Goal: Task Accomplishment & Management: Manage account settings

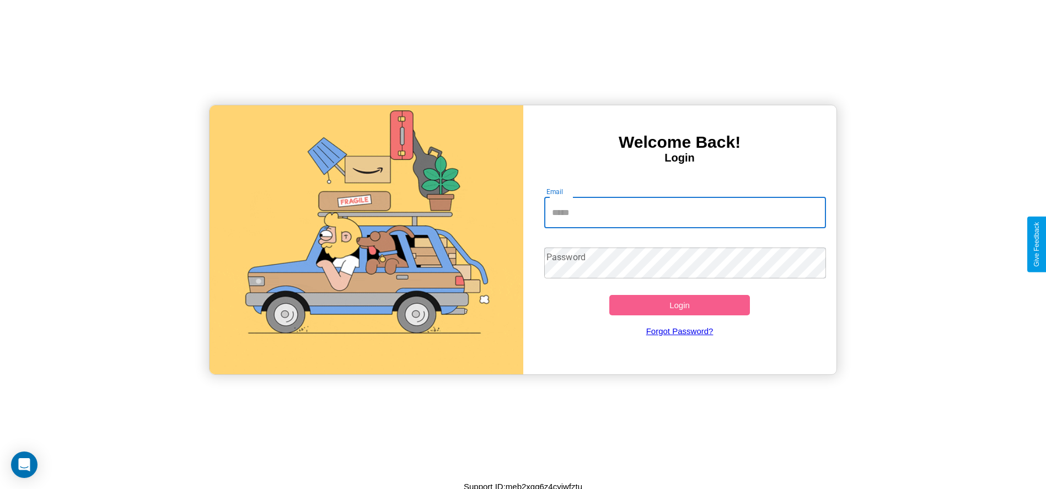
click at [685, 212] on input "Email" at bounding box center [685, 212] width 282 height 31
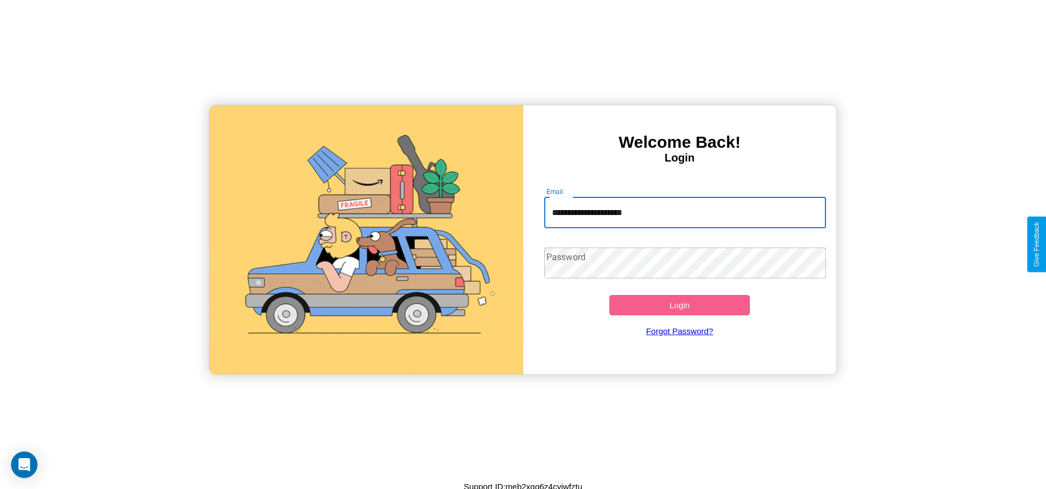
type input "**********"
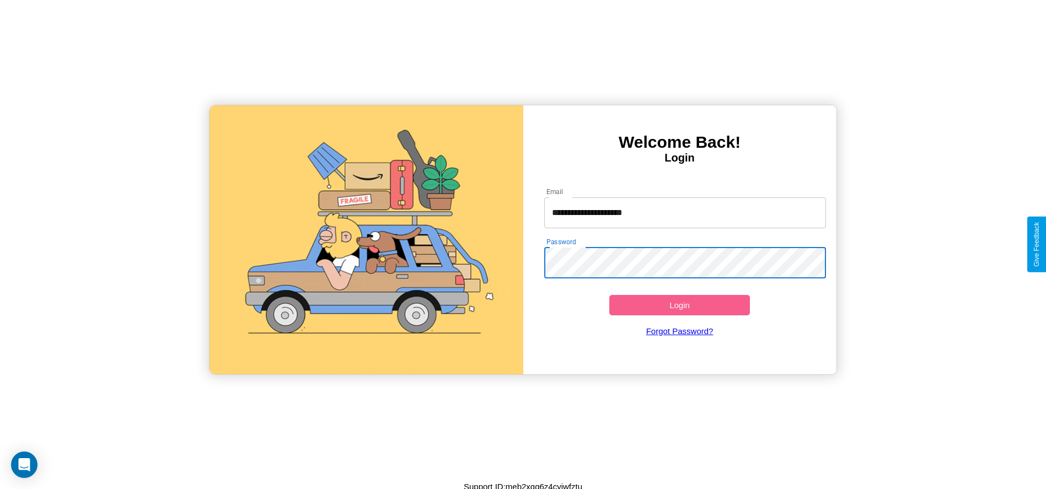
click at [679, 305] on button "Login" at bounding box center [679, 305] width 141 height 20
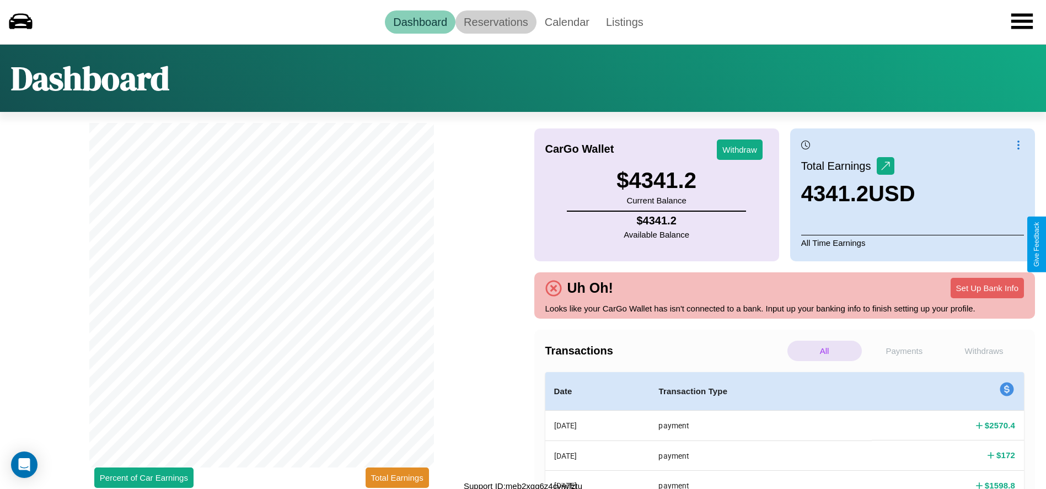
click at [496, 22] on link "Reservations" at bounding box center [495, 21] width 81 height 23
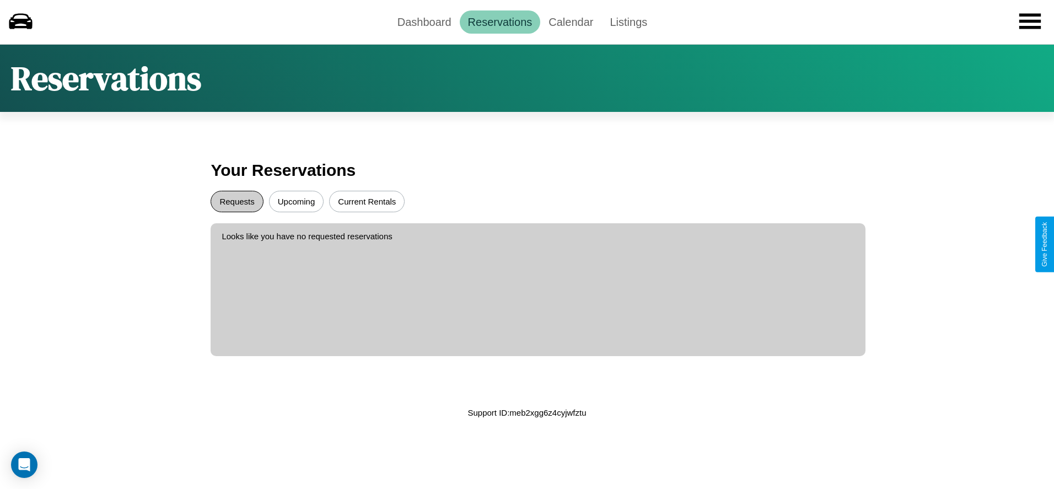
click at [237, 201] on button "Requests" at bounding box center [237, 202] width 52 height 22
click at [367, 201] on button "Current Rentals" at bounding box center [367, 202] width 76 height 22
